Goal: Transaction & Acquisition: Purchase product/service

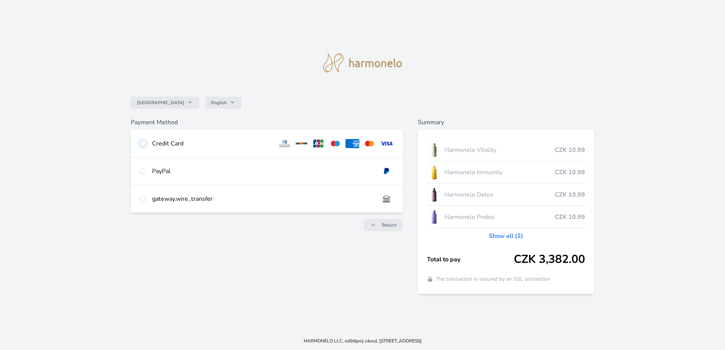
click at [142, 145] on input "radio" at bounding box center [143, 144] width 6 height 6
radio input "true"
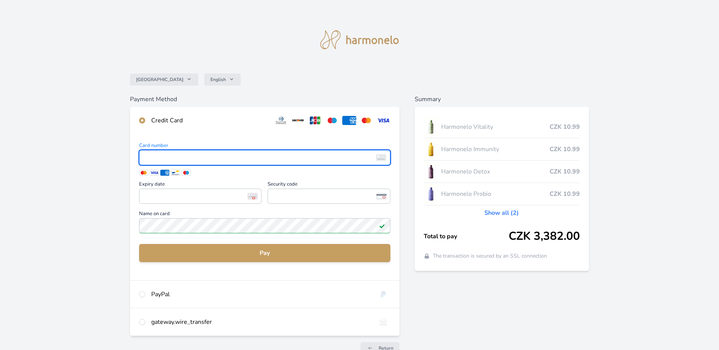
click at [285, 71] on div "[GEOGRAPHIC_DATA] English" at bounding box center [359, 79] width 459 height 30
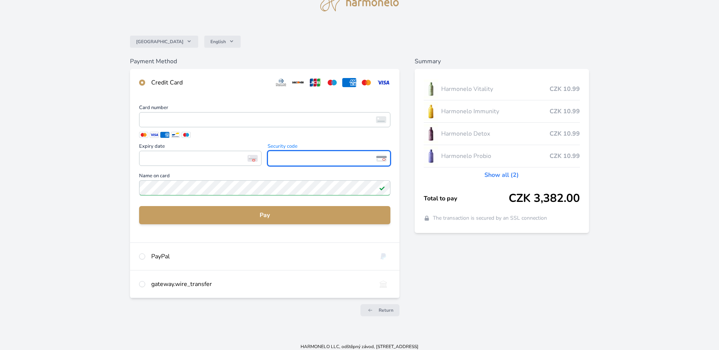
scroll to position [44, 0]
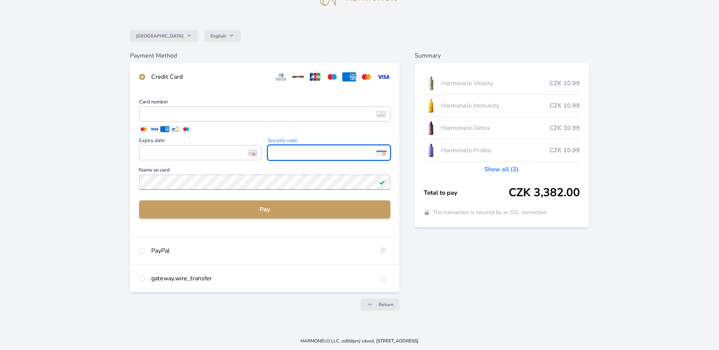
click at [507, 167] on link "Show all (2)" at bounding box center [501, 169] width 34 height 9
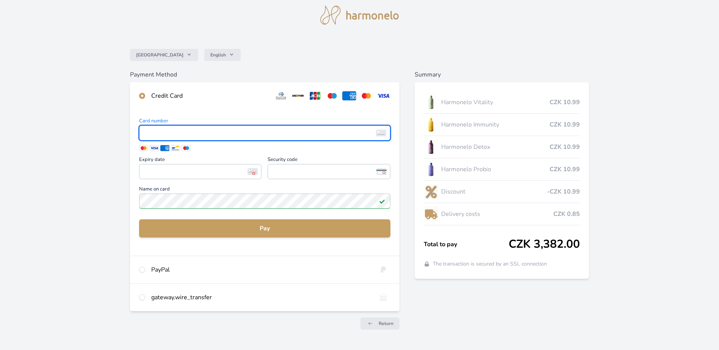
scroll to position [38, 0]
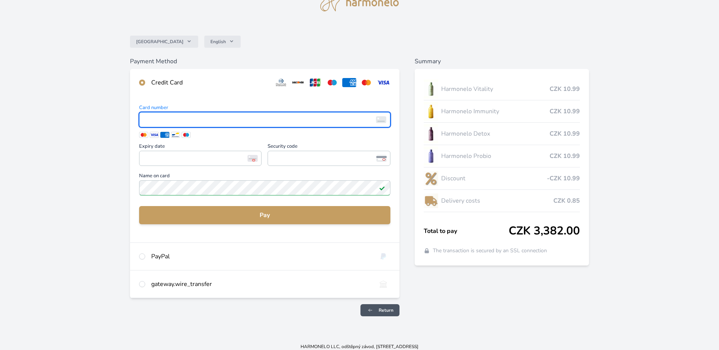
click at [387, 310] on span "Return" at bounding box center [386, 310] width 15 height 6
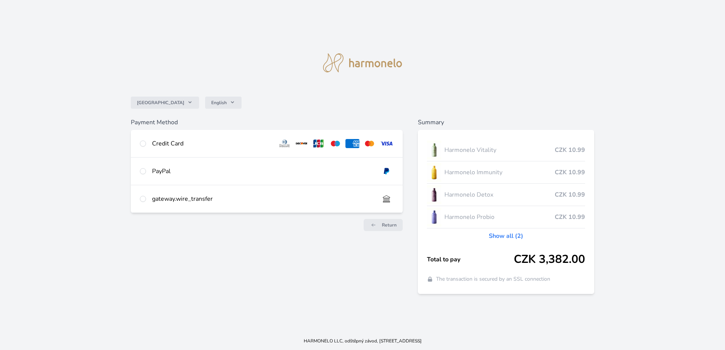
click at [170, 197] on div "gateway.wire_transfer" at bounding box center [262, 198] width 221 height 9
radio input "true"
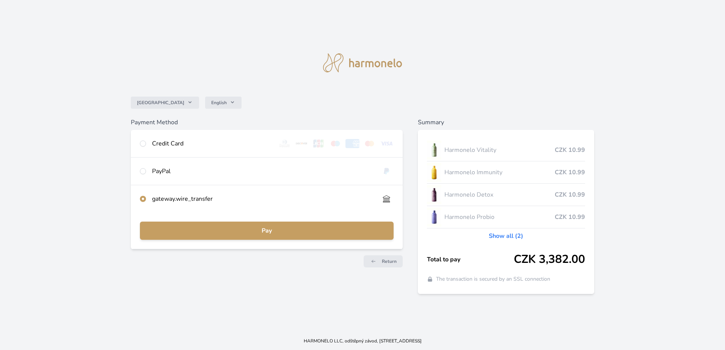
click at [169, 143] on div "Credit Card" at bounding box center [211, 143] width 119 height 9
radio input "true"
radio input "false"
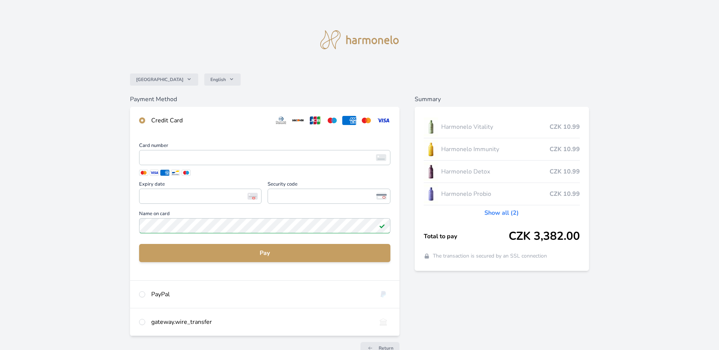
click at [167, 117] on div "Credit Card" at bounding box center [209, 120] width 117 height 9
click at [446, 313] on div "Summary Harmonelo Vitality CZK 10.99 Harmonelo Immunity CZK 10.99 Harmonelo Det…" at bounding box center [502, 228] width 175 height 266
